Goal: Transaction & Acquisition: Purchase product/service

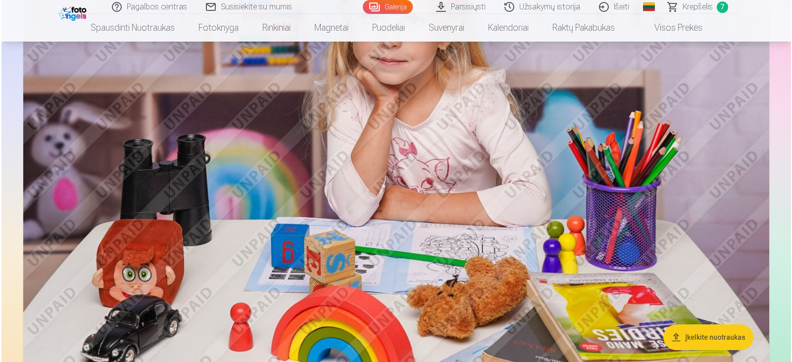
scroll to position [3714, 0]
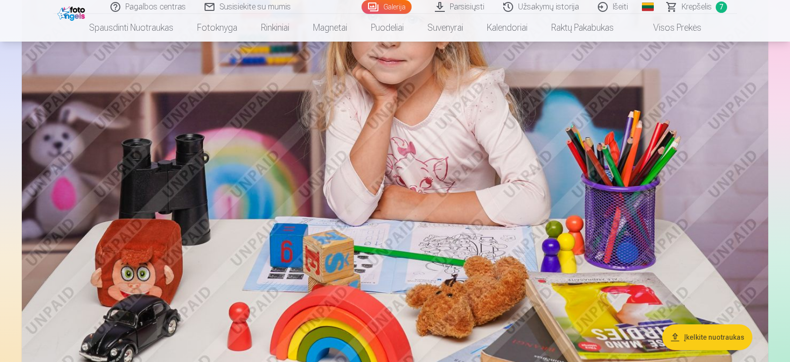
click at [405, 190] on img at bounding box center [395, 120] width 746 height 497
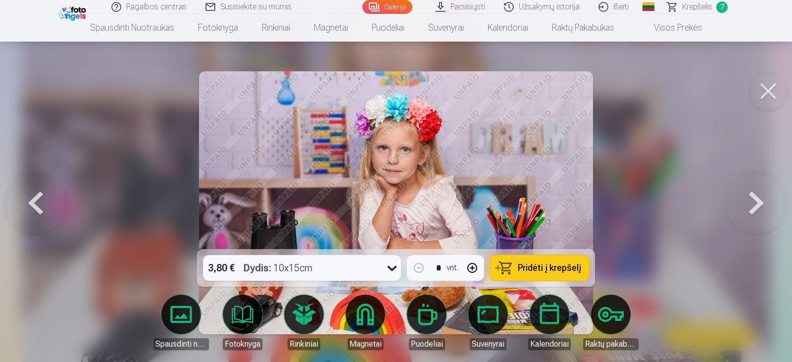
click at [367, 262] on div "3,80 € Dydis : 10x15cm" at bounding box center [292, 268] width 179 height 26
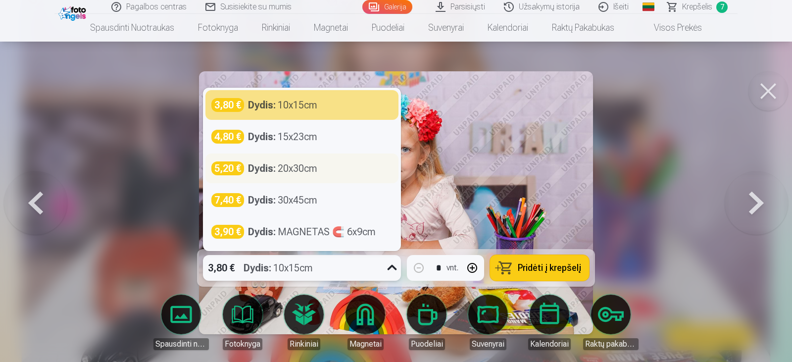
click at [314, 173] on div "Dydis : 20x30cm" at bounding box center [282, 168] width 69 height 14
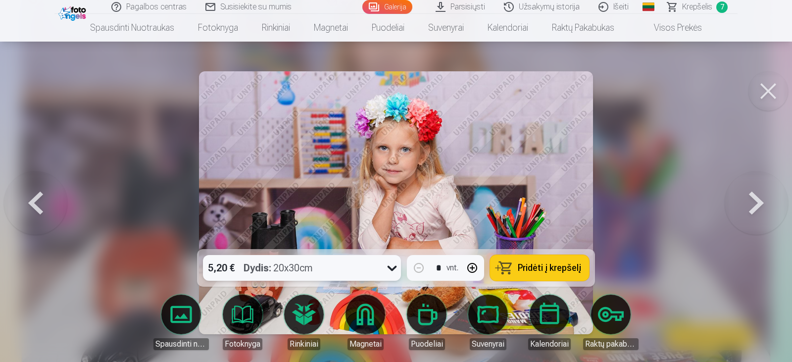
click at [512, 267] on button "Pridėti į krepšelį" at bounding box center [539, 268] width 99 height 26
click at [84, 12] on img at bounding box center [73, 12] width 30 height 17
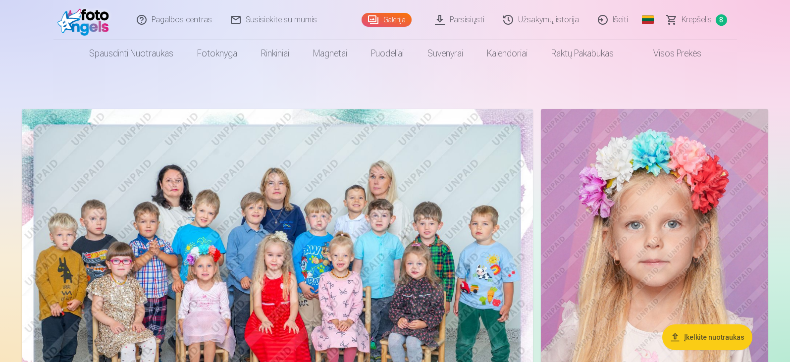
click at [76, 18] on img at bounding box center [85, 20] width 57 height 32
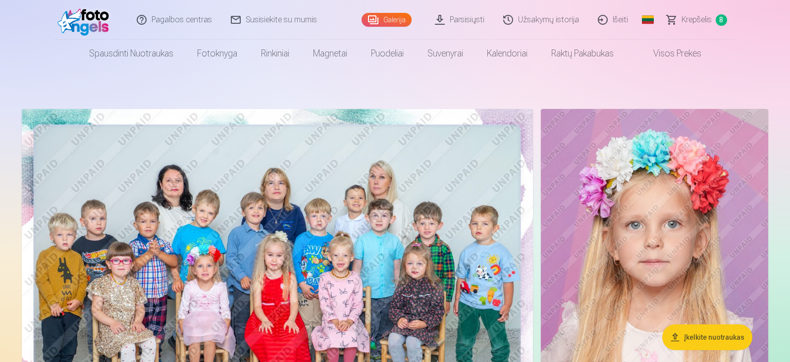
click at [691, 26] on link "Krepšelis 8" at bounding box center [697, 20] width 79 height 40
click at [693, 21] on span "Krepšelis" at bounding box center [696, 20] width 30 height 12
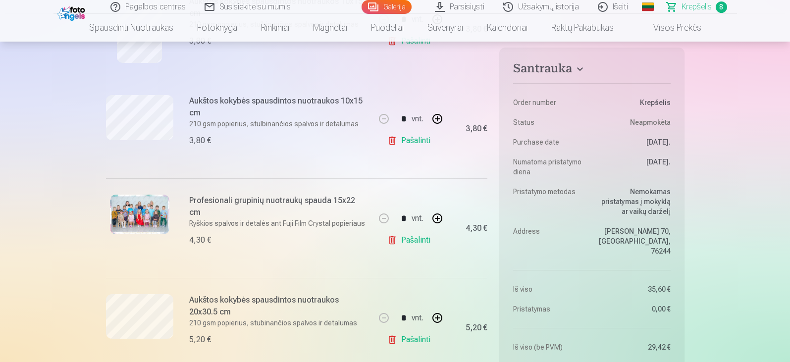
scroll to position [644, 0]
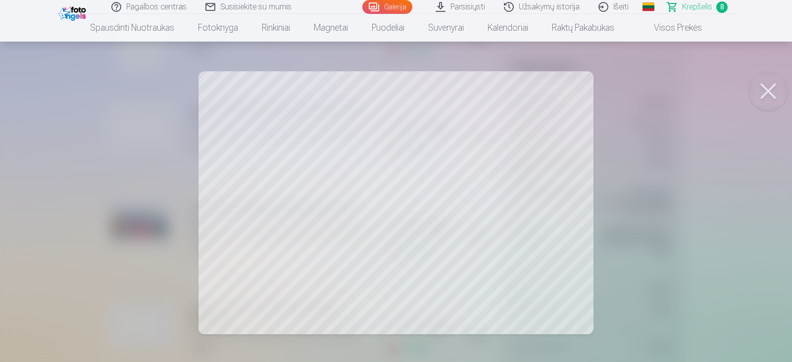
click at [316, 160] on div at bounding box center [396, 181] width 792 height 362
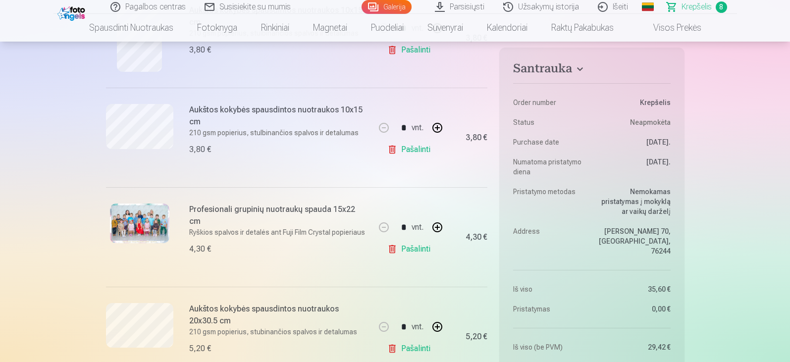
click at [68, 7] on img at bounding box center [72, 12] width 30 height 17
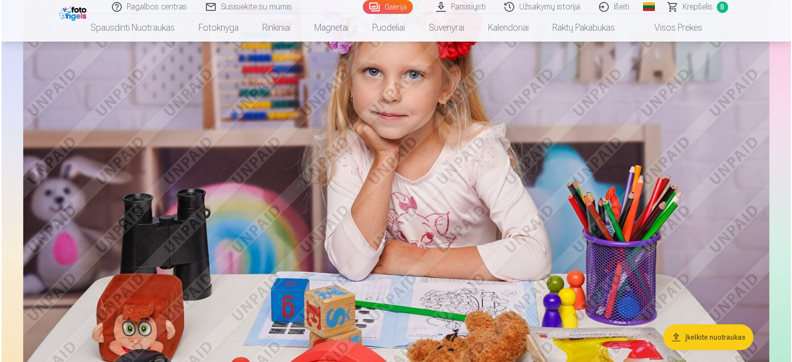
scroll to position [3665, 0]
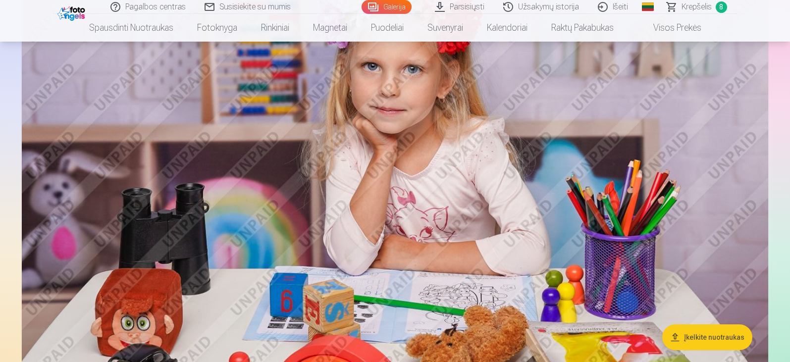
click at [432, 256] on img at bounding box center [395, 169] width 746 height 497
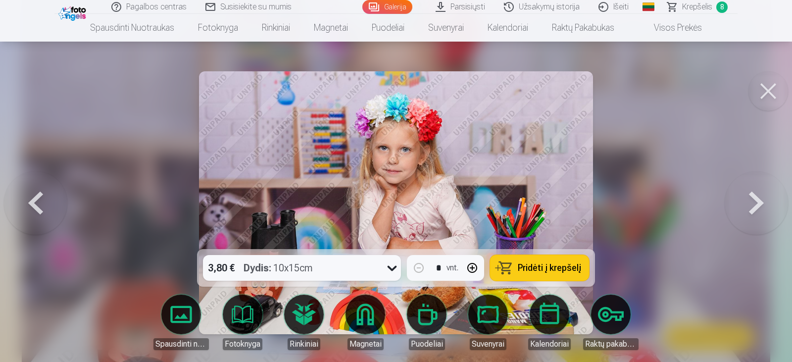
click at [326, 262] on div "3,80 € Dydis : 10x15cm" at bounding box center [292, 268] width 179 height 26
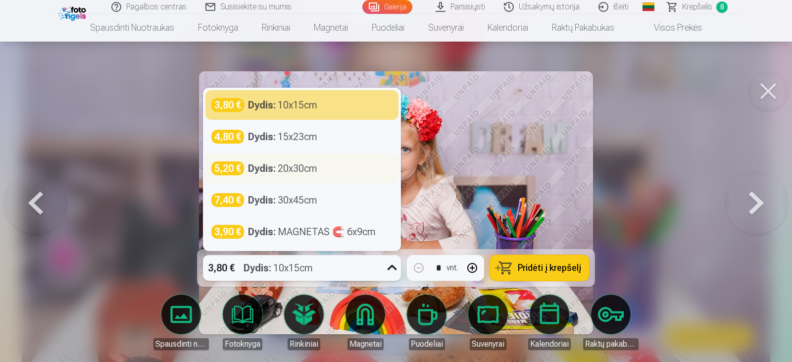
click at [280, 172] on div "Dydis : 20x30cm" at bounding box center [282, 168] width 69 height 14
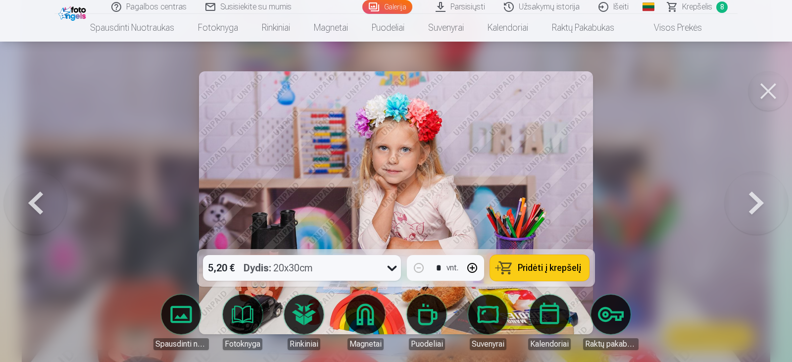
click at [531, 272] on span "Pridėti į krepšelį" at bounding box center [549, 267] width 63 height 9
click at [696, 9] on span "Krepšelis" at bounding box center [697, 7] width 30 height 12
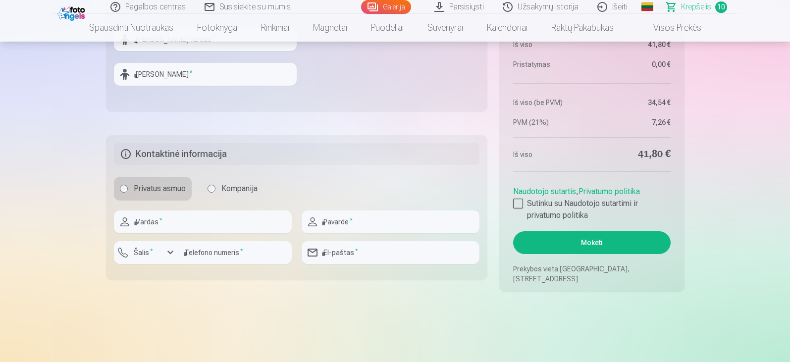
scroll to position [1436, 0]
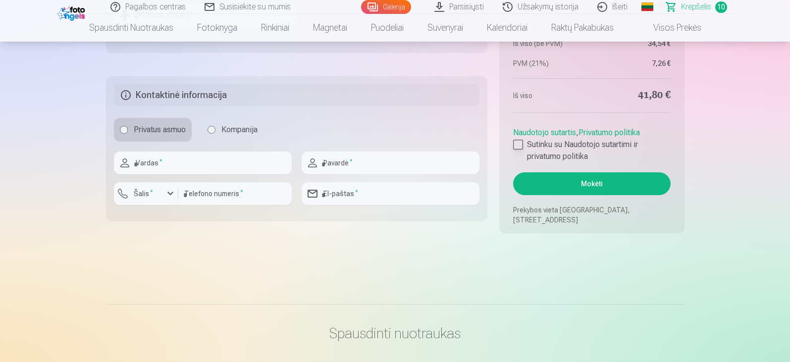
click at [515, 146] on div at bounding box center [518, 145] width 10 height 10
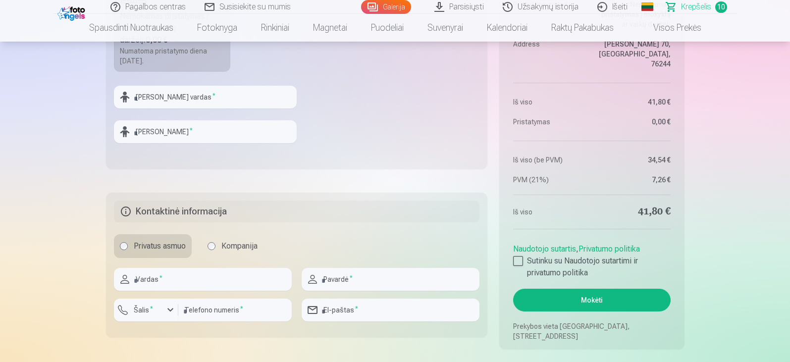
scroll to position [1238, 0]
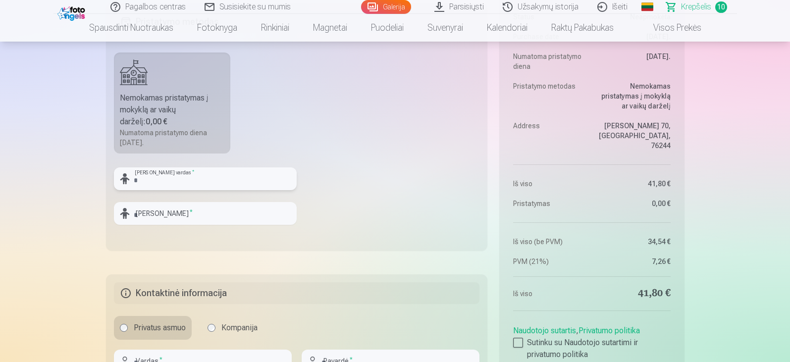
click at [201, 175] on input "text" at bounding box center [205, 178] width 183 height 23
click at [198, 207] on input "text" at bounding box center [205, 213] width 183 height 23
click at [202, 184] on input "*****" at bounding box center [205, 178] width 183 height 23
type input "**********"
click at [211, 206] on input "text" at bounding box center [205, 213] width 183 height 23
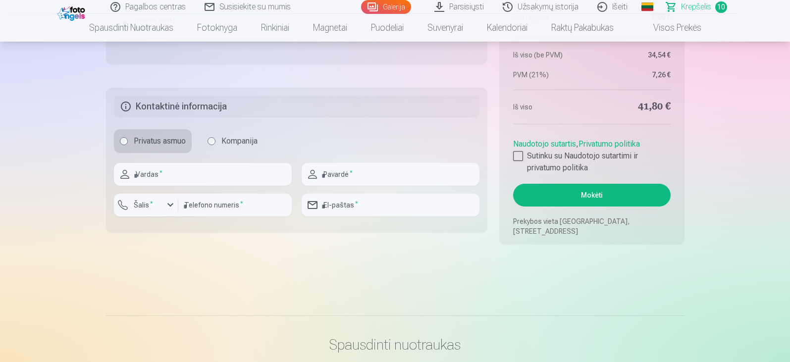
scroll to position [1436, 0]
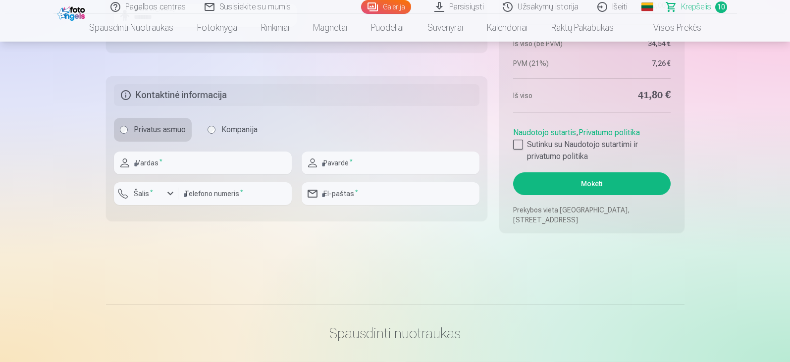
type input "*******"
click at [204, 157] on input "text" at bounding box center [203, 163] width 178 height 23
type input "******"
type input "**********"
type input "*********"
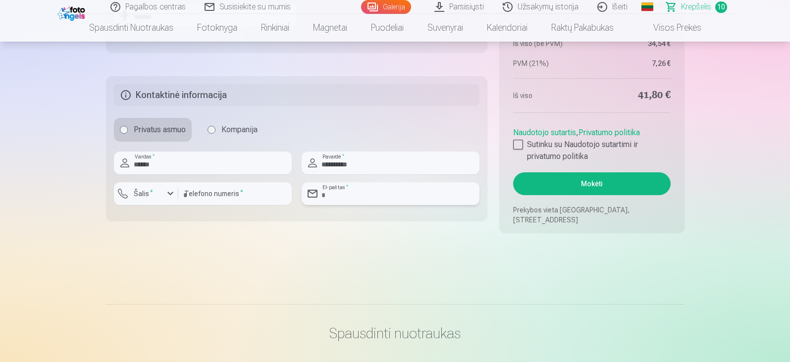
click at [361, 193] on input "email" at bounding box center [391, 193] width 178 height 23
type input "**********"
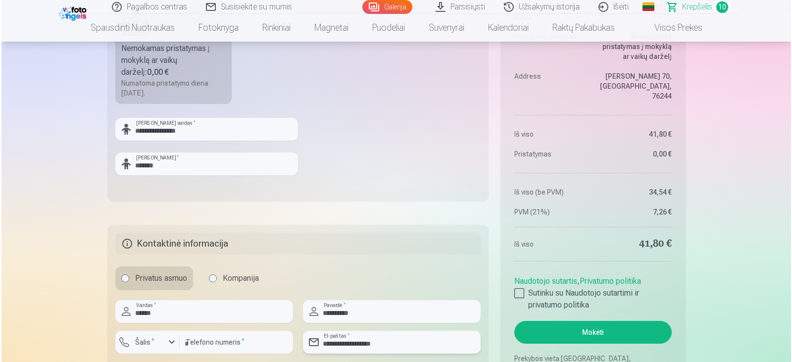
scroll to position [1486, 0]
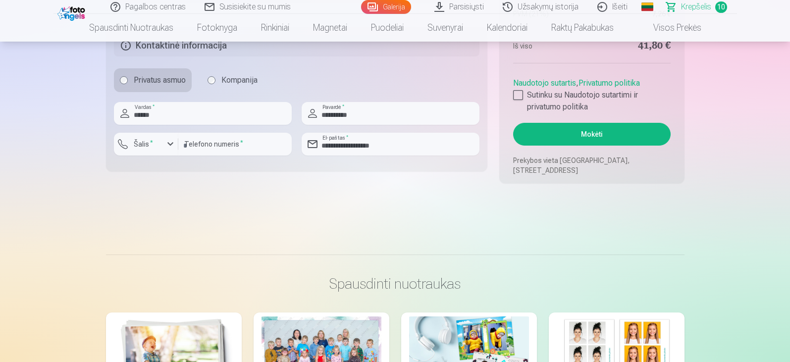
click at [600, 137] on button "Mokėti" at bounding box center [591, 134] width 157 height 23
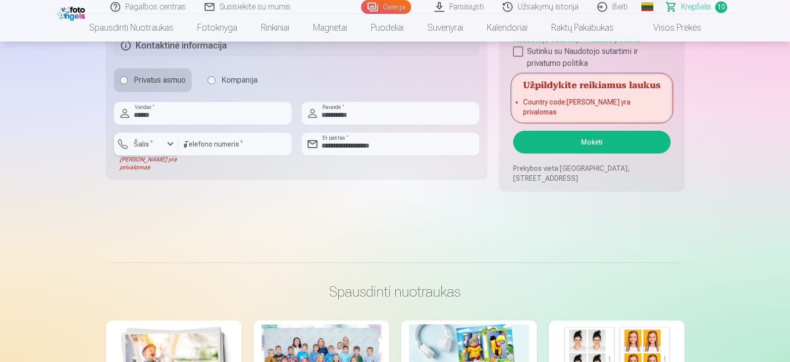
click at [151, 144] on sup "*" at bounding box center [151, 142] width 3 height 6
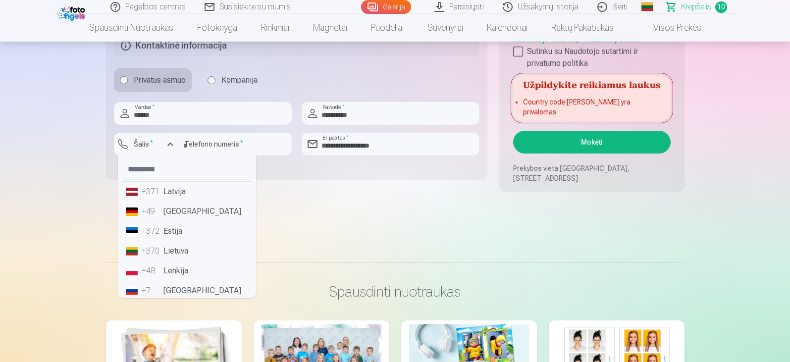
click at [173, 251] on li "+370 Lietuva" at bounding box center [187, 251] width 130 height 20
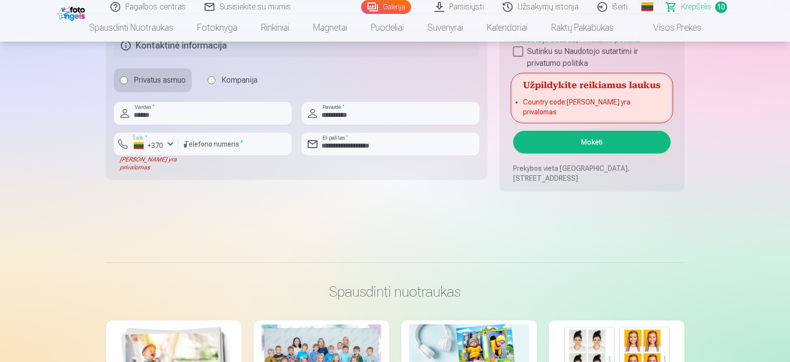
click at [618, 137] on button "Mokėti" at bounding box center [591, 142] width 157 height 23
